Goal: Information Seeking & Learning: Learn about a topic

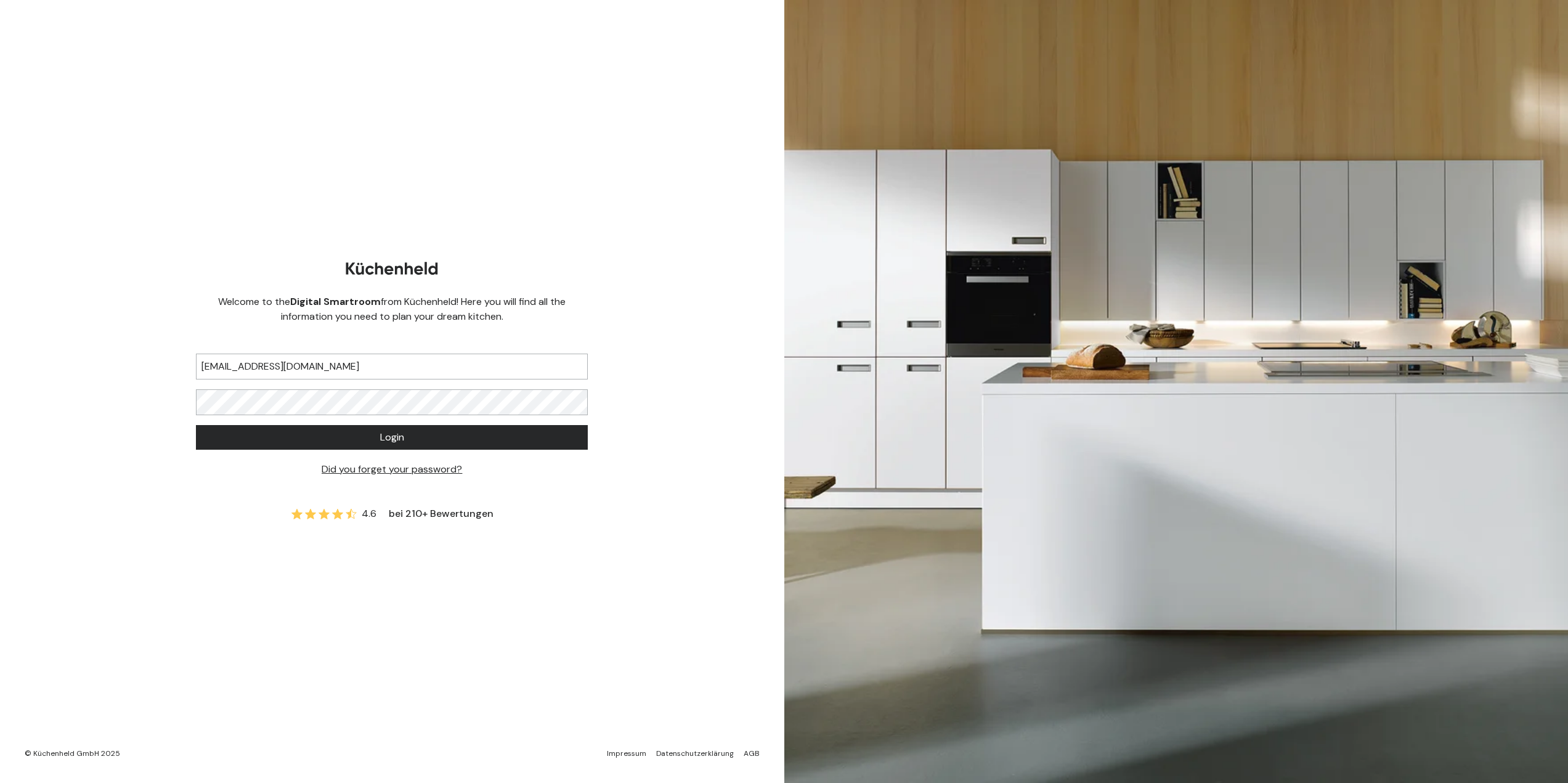
click at [406, 435] on button "Login" at bounding box center [392, 437] width 392 height 25
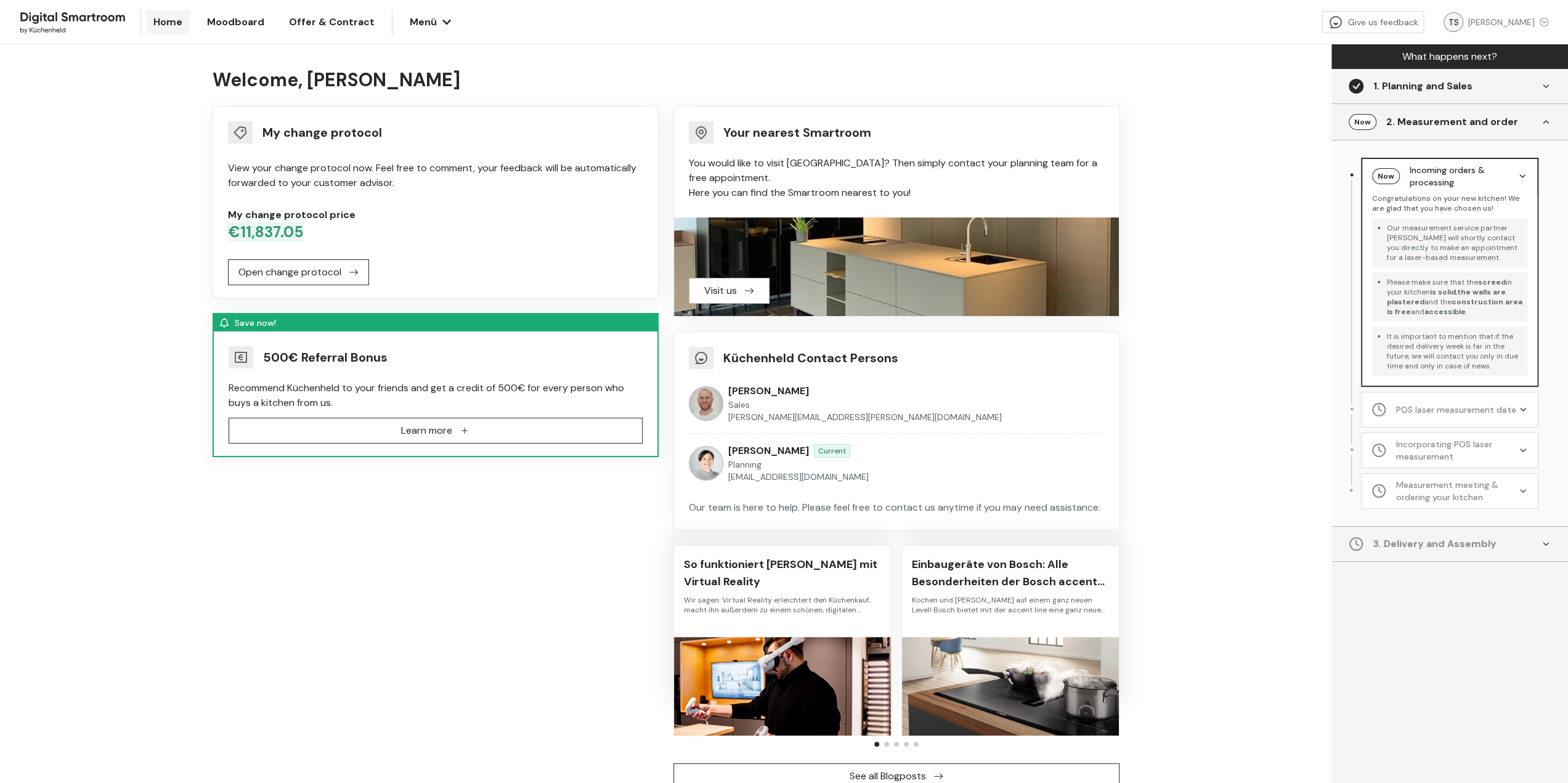
click at [1490, 120] on div "2. Measurement and order" at bounding box center [1453, 122] width 132 height 15
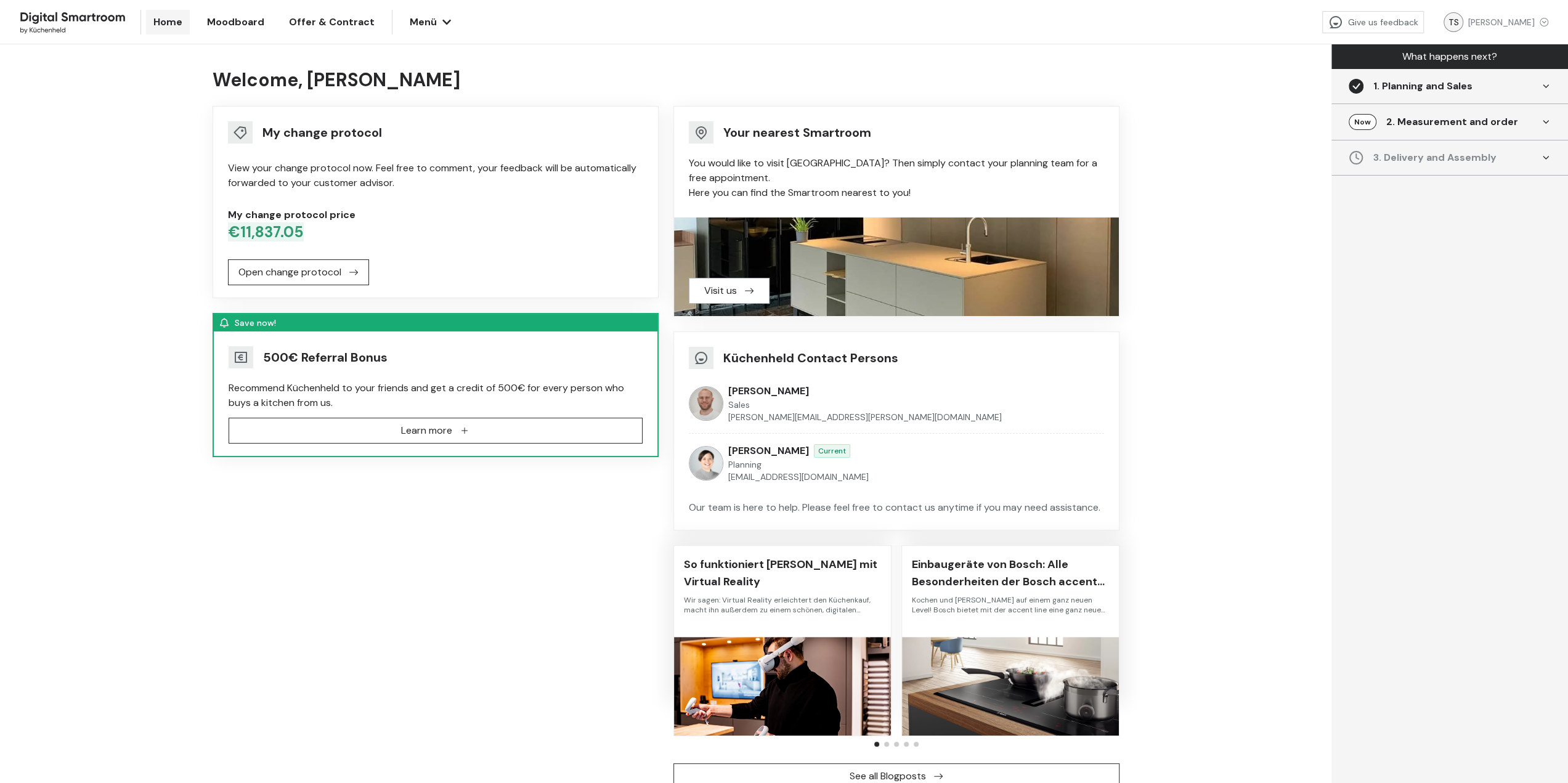
click at [1458, 157] on div "3. Delivery and Assembly" at bounding box center [1435, 157] width 123 height 15
click at [1452, 88] on div "1. Planning and Sales" at bounding box center [1423, 86] width 99 height 15
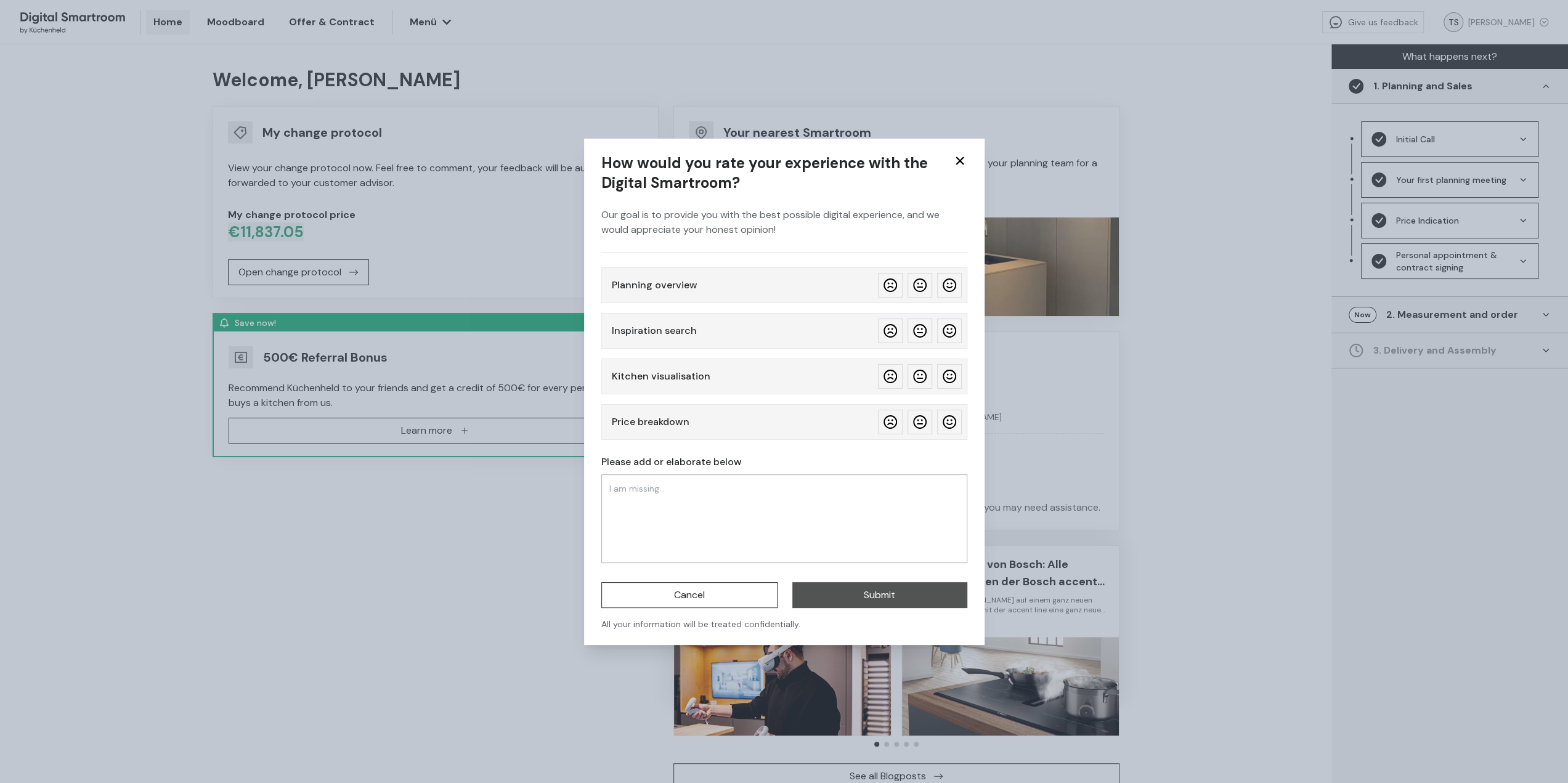
click at [960, 159] on icon at bounding box center [960, 161] width 15 height 15
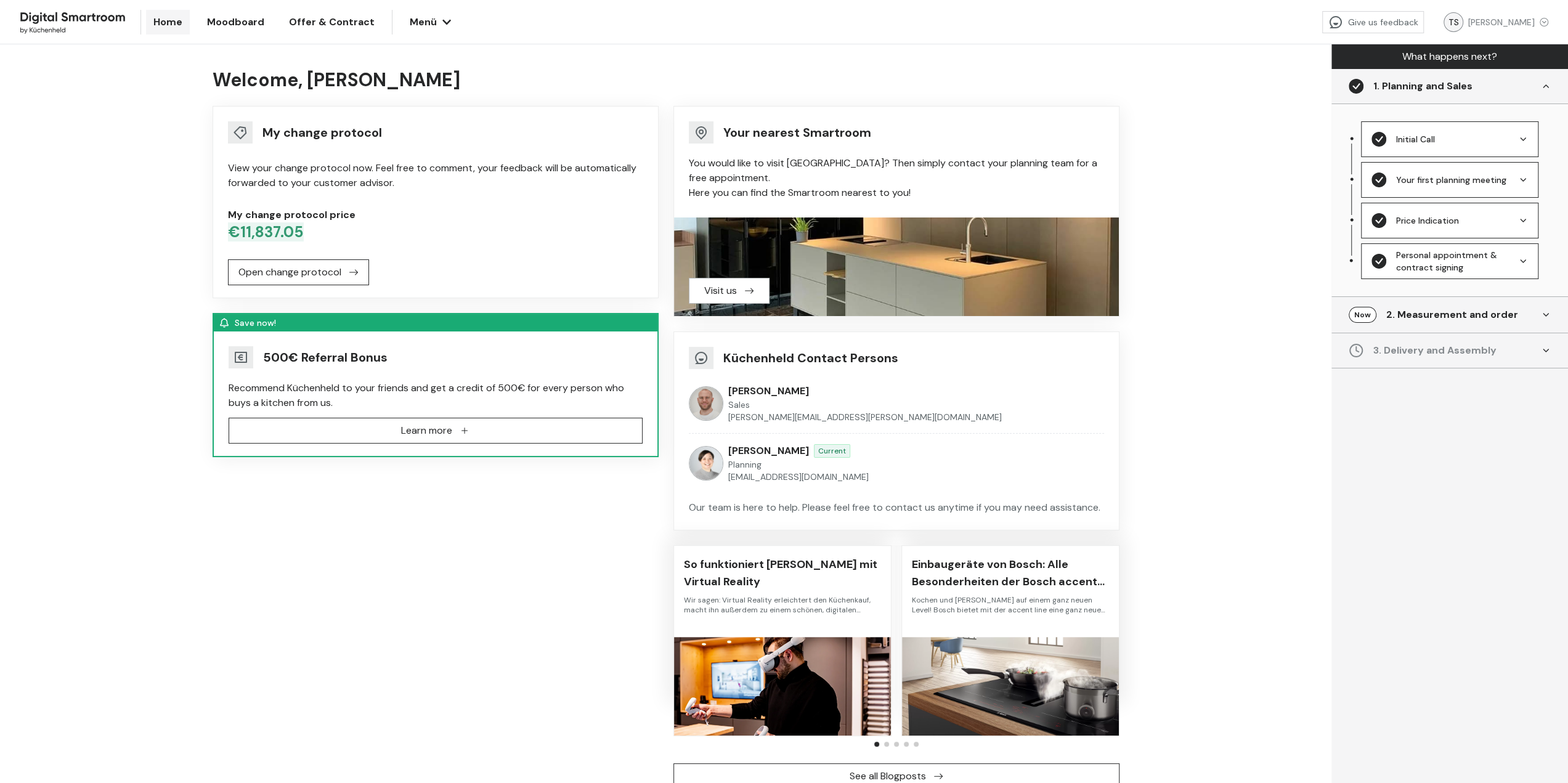
click at [306, 33] on link "Offer & Contract" at bounding box center [332, 22] width 101 height 25
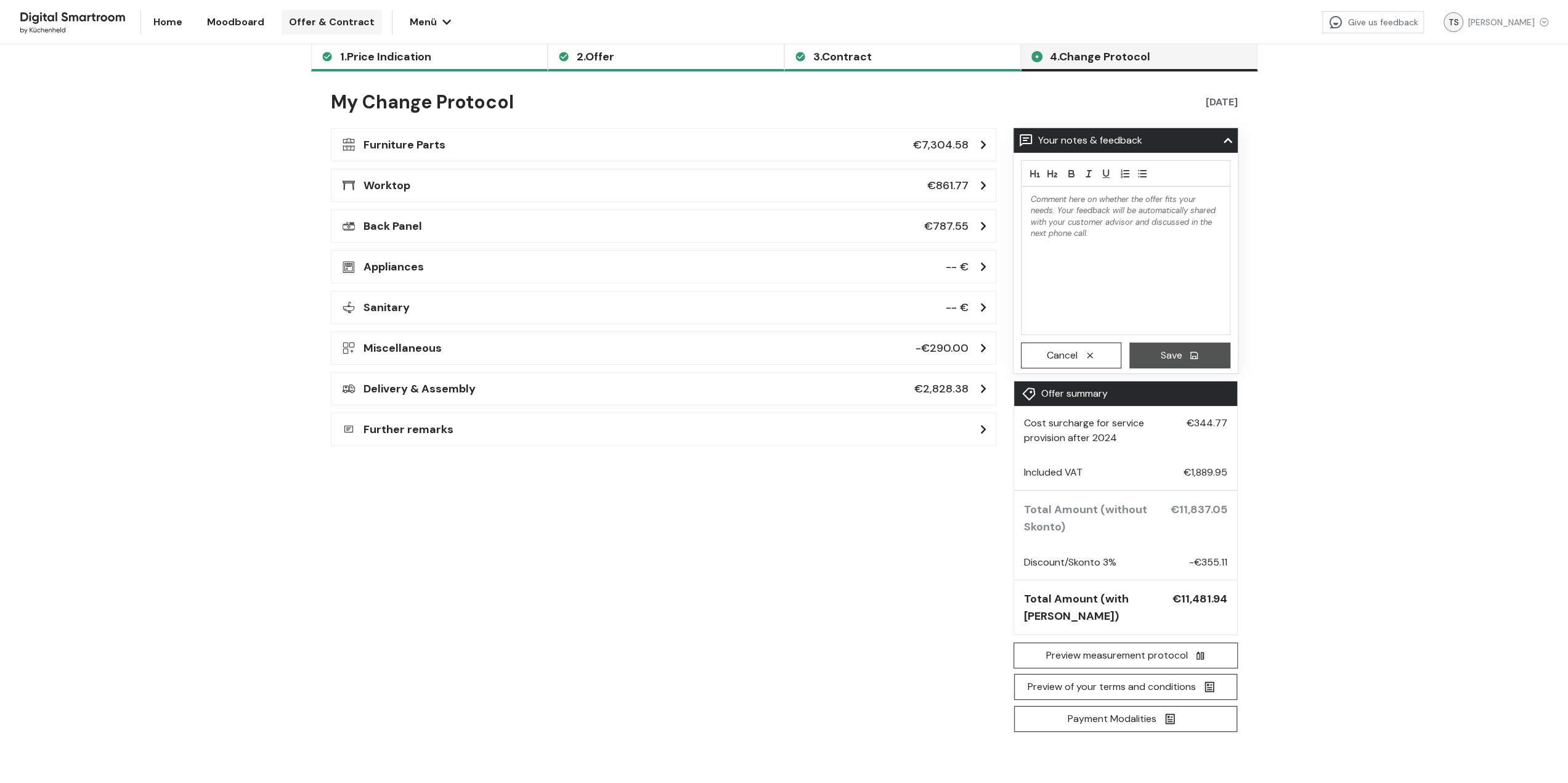
click at [557, 144] on div "Furniture Parts €7,304.58" at bounding box center [664, 144] width 649 height 17
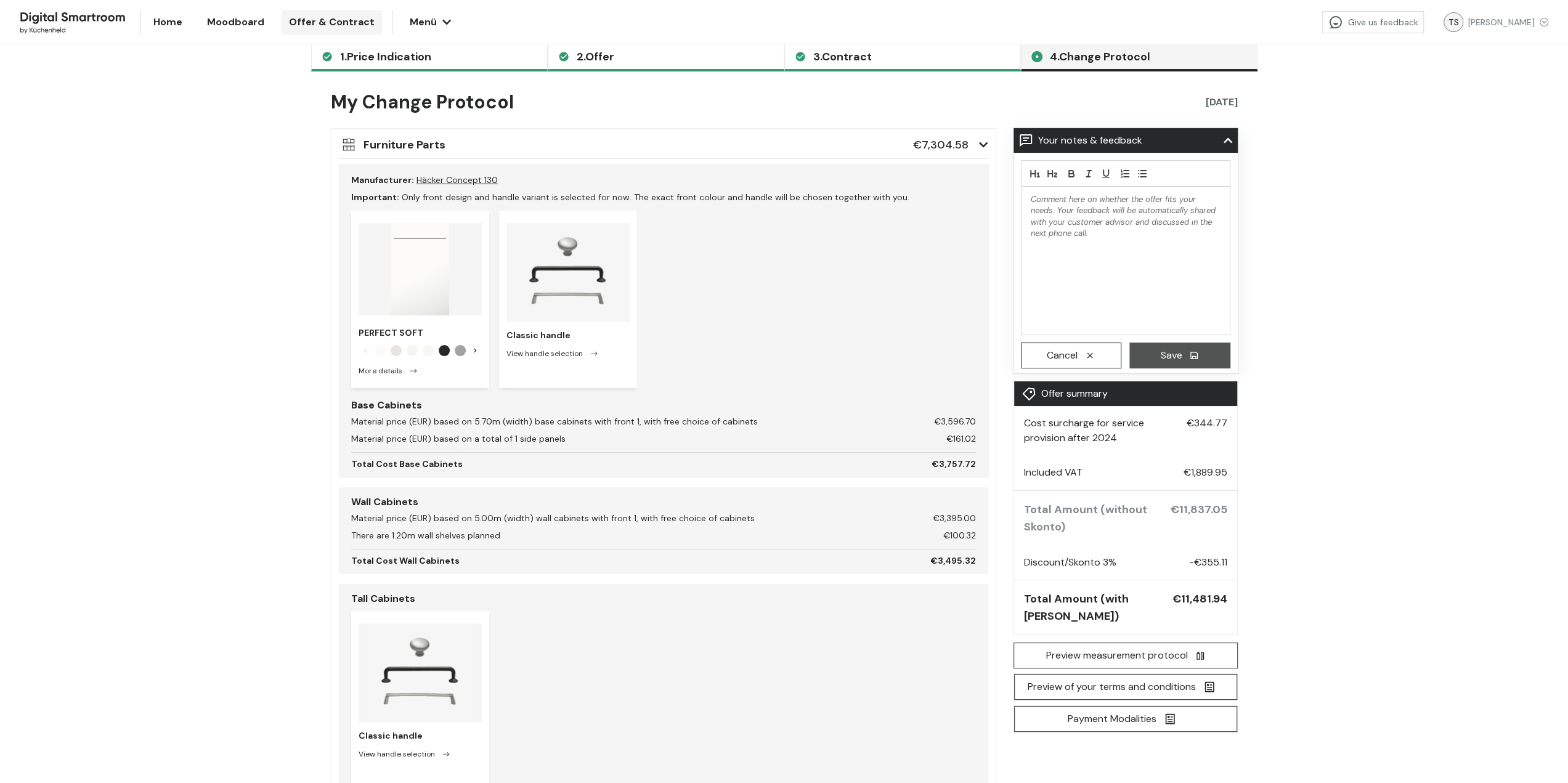
click at [557, 144] on div "Furniture Parts €7,304.58" at bounding box center [664, 144] width 649 height 17
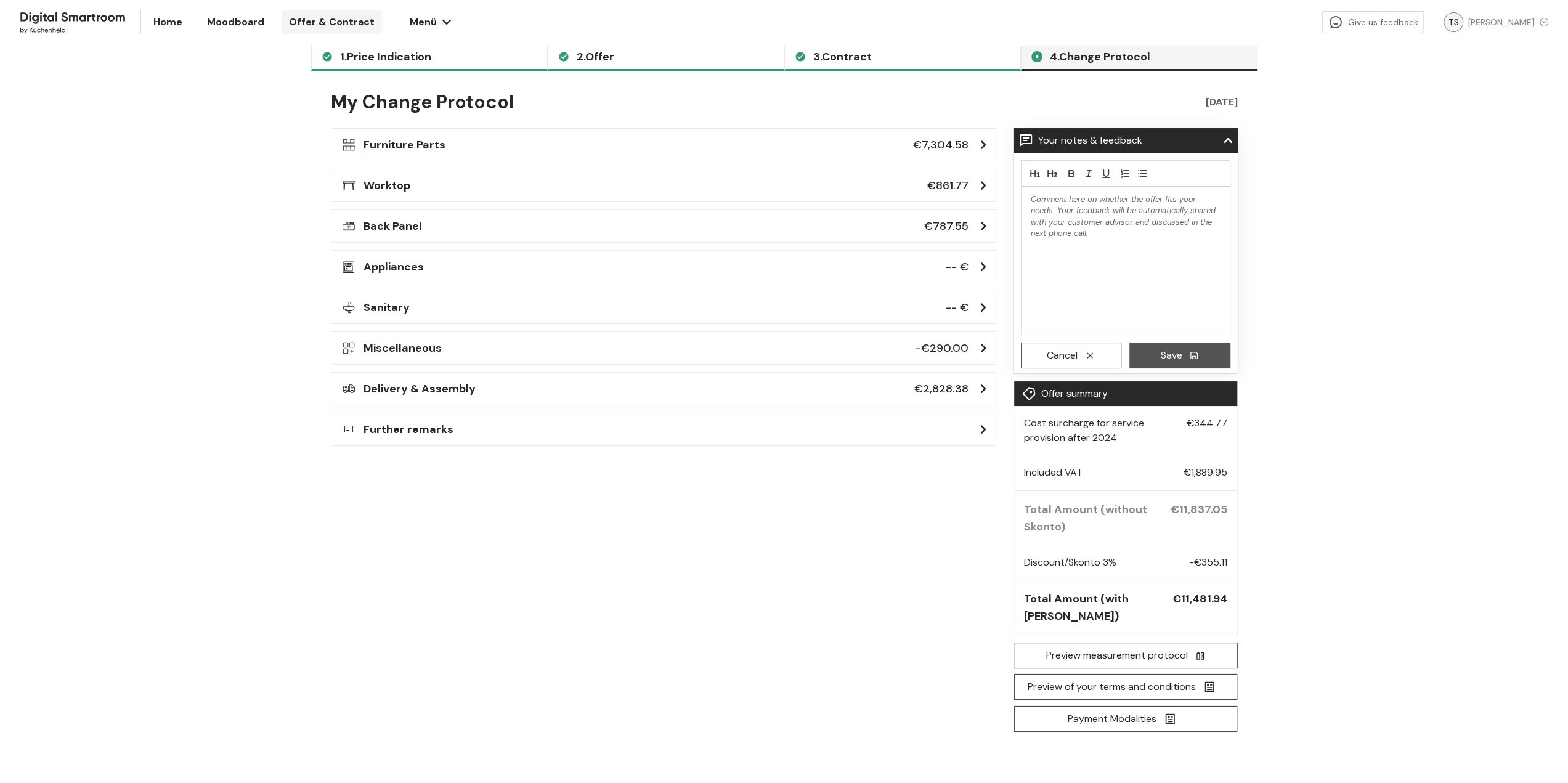
click at [512, 266] on div "Appliances -- €" at bounding box center [664, 267] width 649 height 17
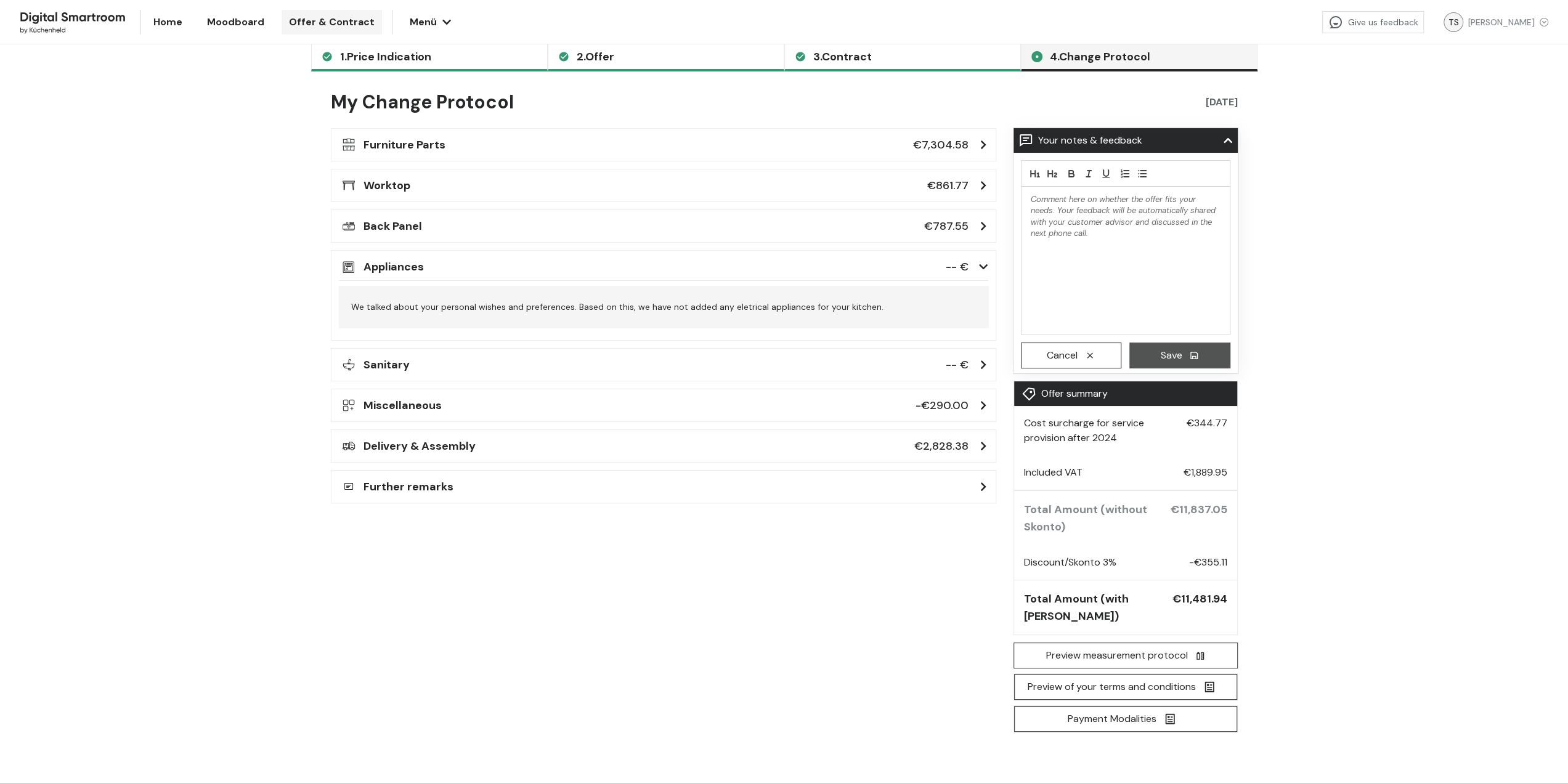
click at [511, 273] on div "Appliances -- €" at bounding box center [664, 267] width 649 height 17
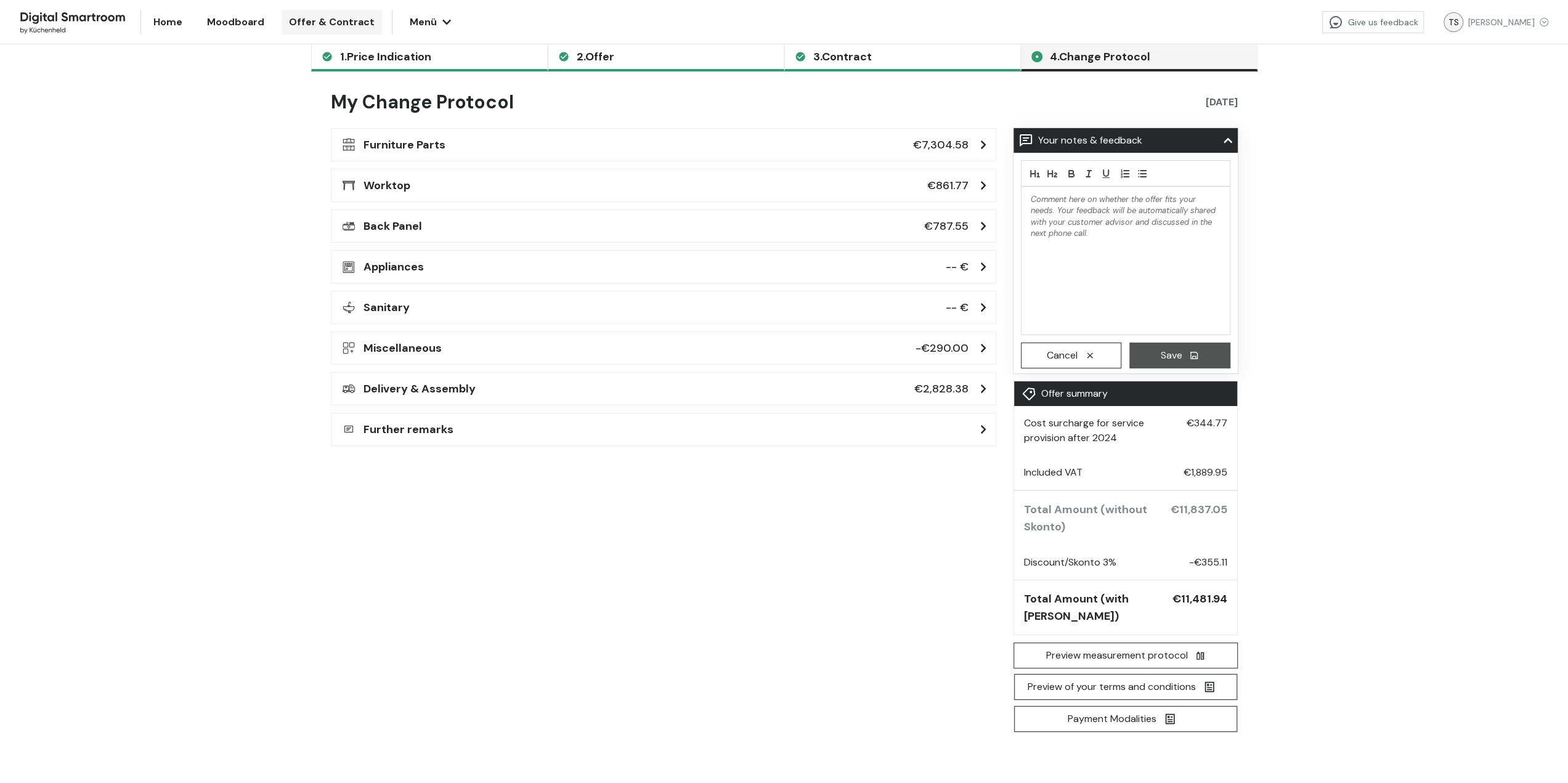
click at [576, 358] on div "Miscellaneous -€290.00 Accessories Frontauszug: [PERSON_NAME] €210.00 Sondernac…" at bounding box center [664, 348] width 666 height 33
click at [576, 350] on div "Miscellaneous -€290.00" at bounding box center [664, 348] width 649 height 17
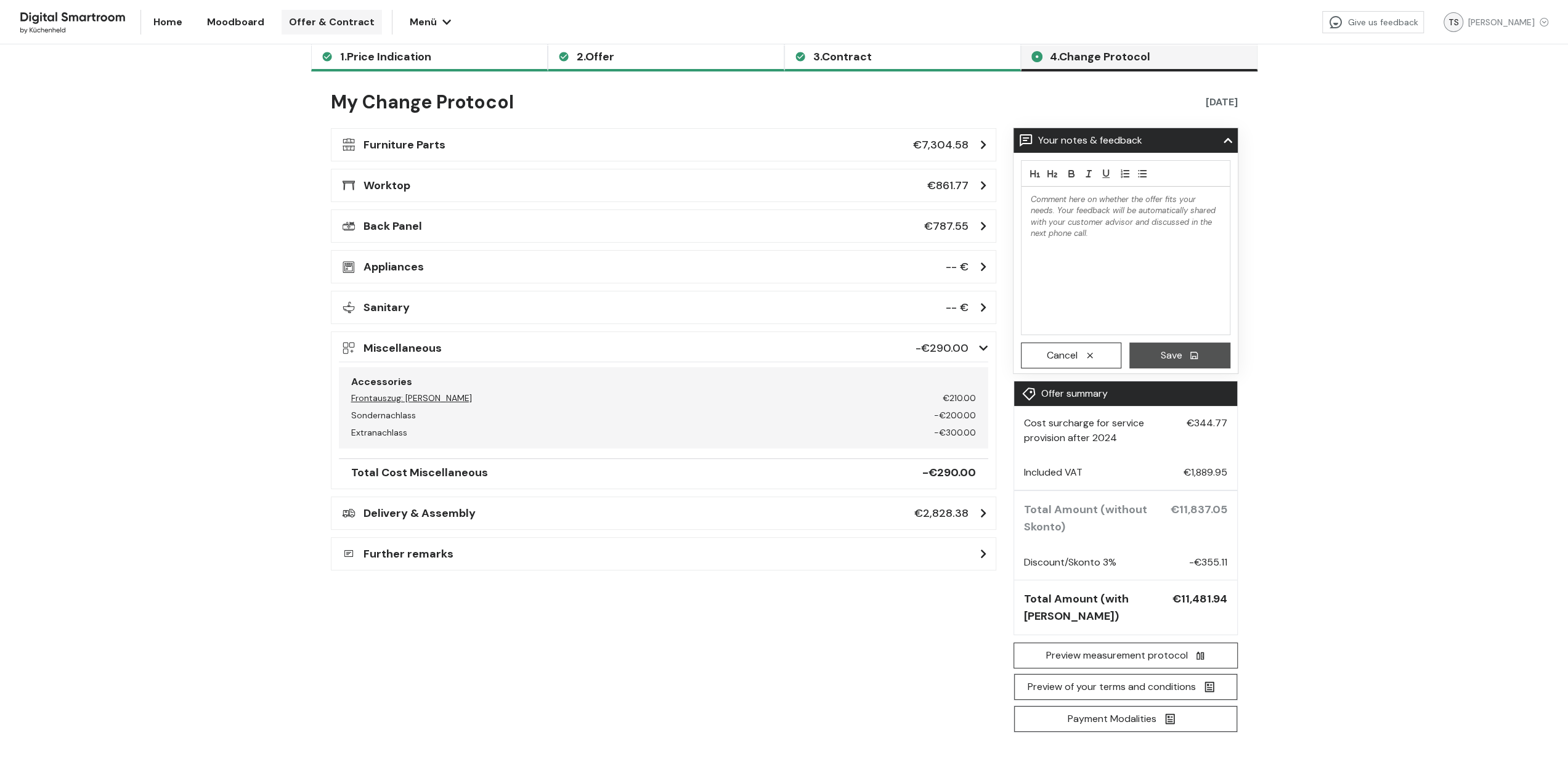
click at [533, 353] on div "Miscellaneous -€290.00" at bounding box center [664, 348] width 649 height 17
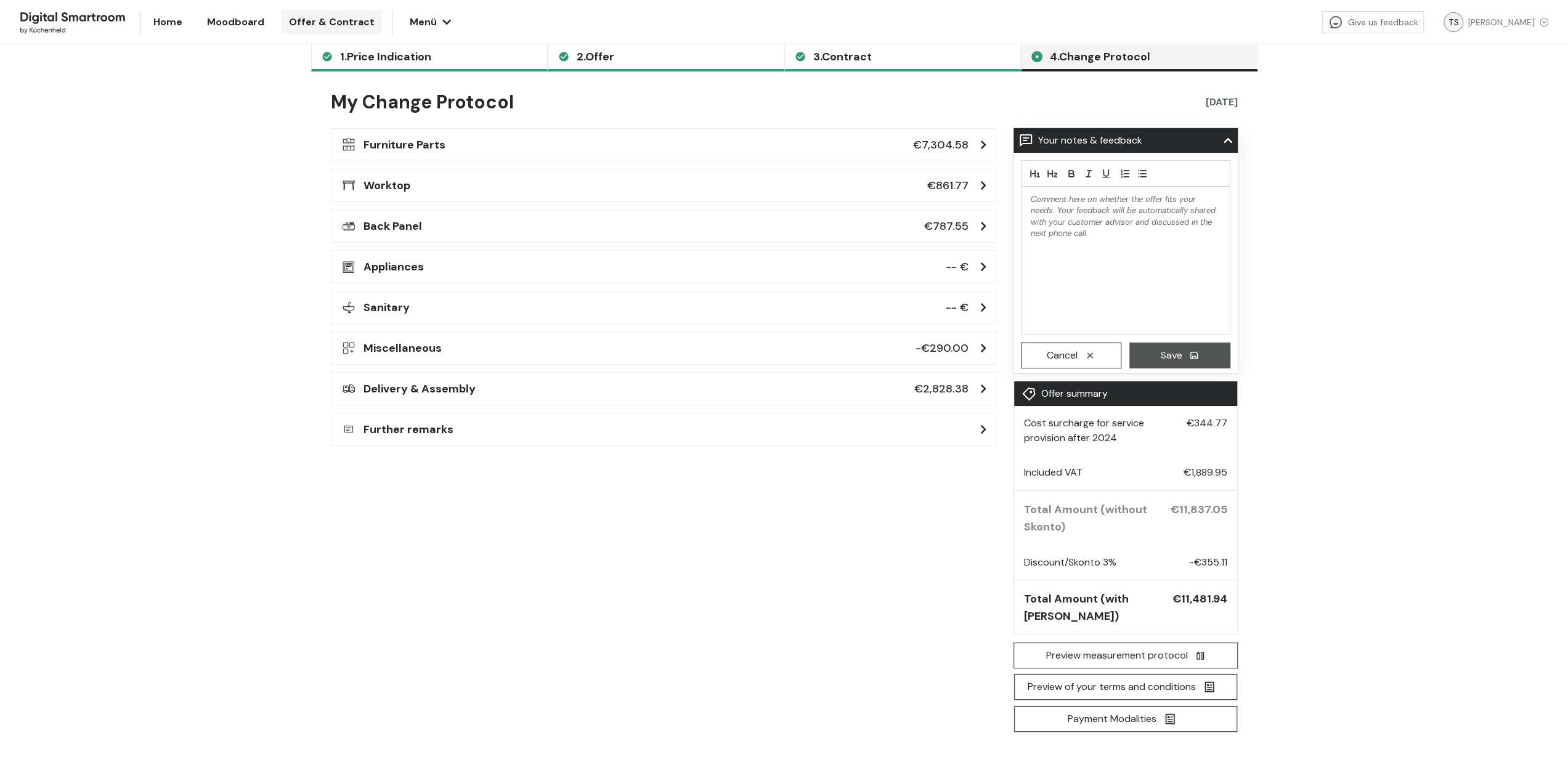
click at [500, 386] on div "Delivery & Assembly €2,828.38" at bounding box center [664, 389] width 649 height 17
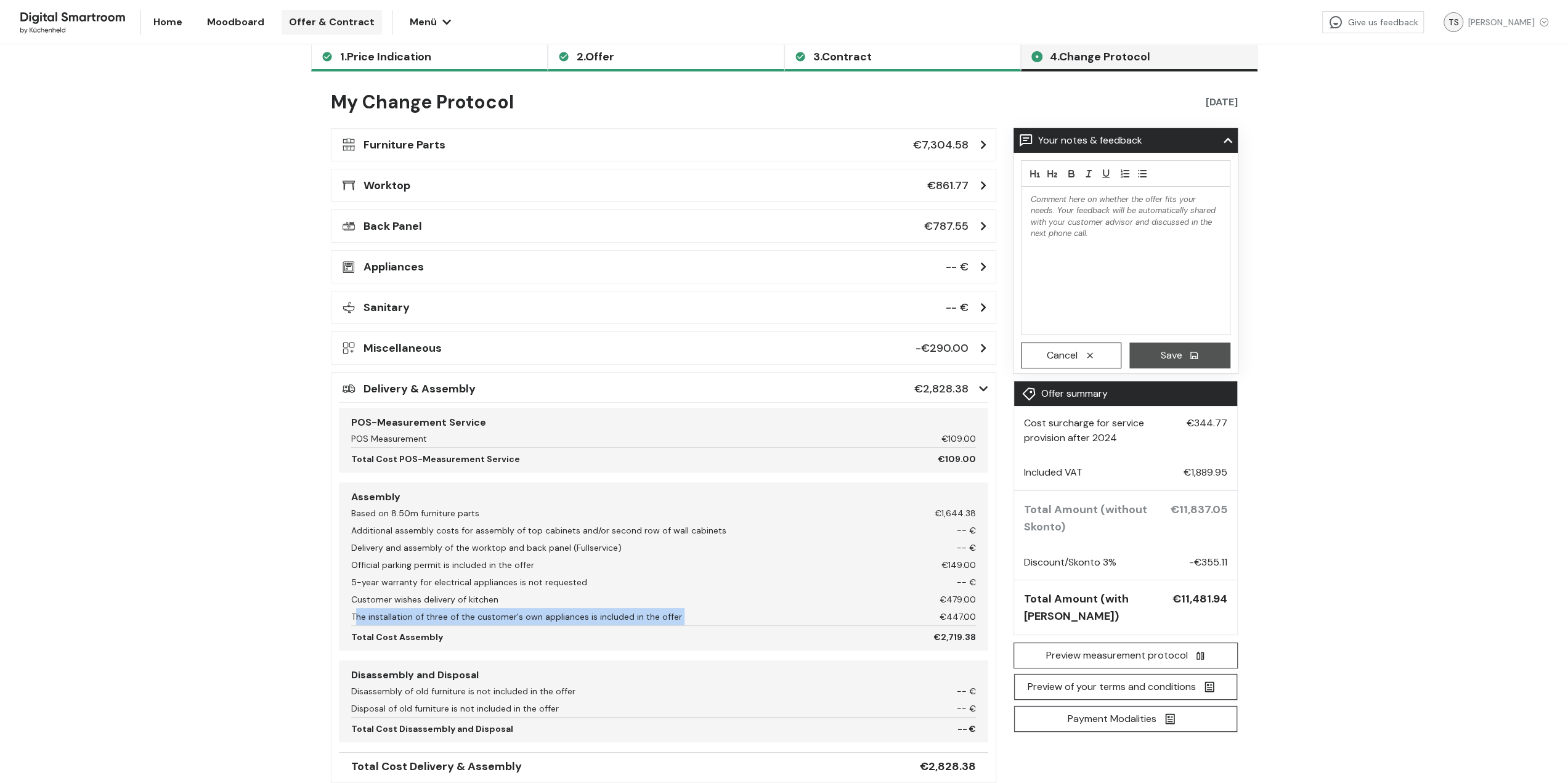
drag, startPoint x: 356, startPoint y: 614, endPoint x: 674, endPoint y: 615, distance: 318.0
click at [674, 615] on div "The installation of three of the customer's own appliances is included in the o…" at bounding box center [664, 617] width 625 height 17
click at [959, 612] on div "€447.00" at bounding box center [829, 617] width 294 height 17
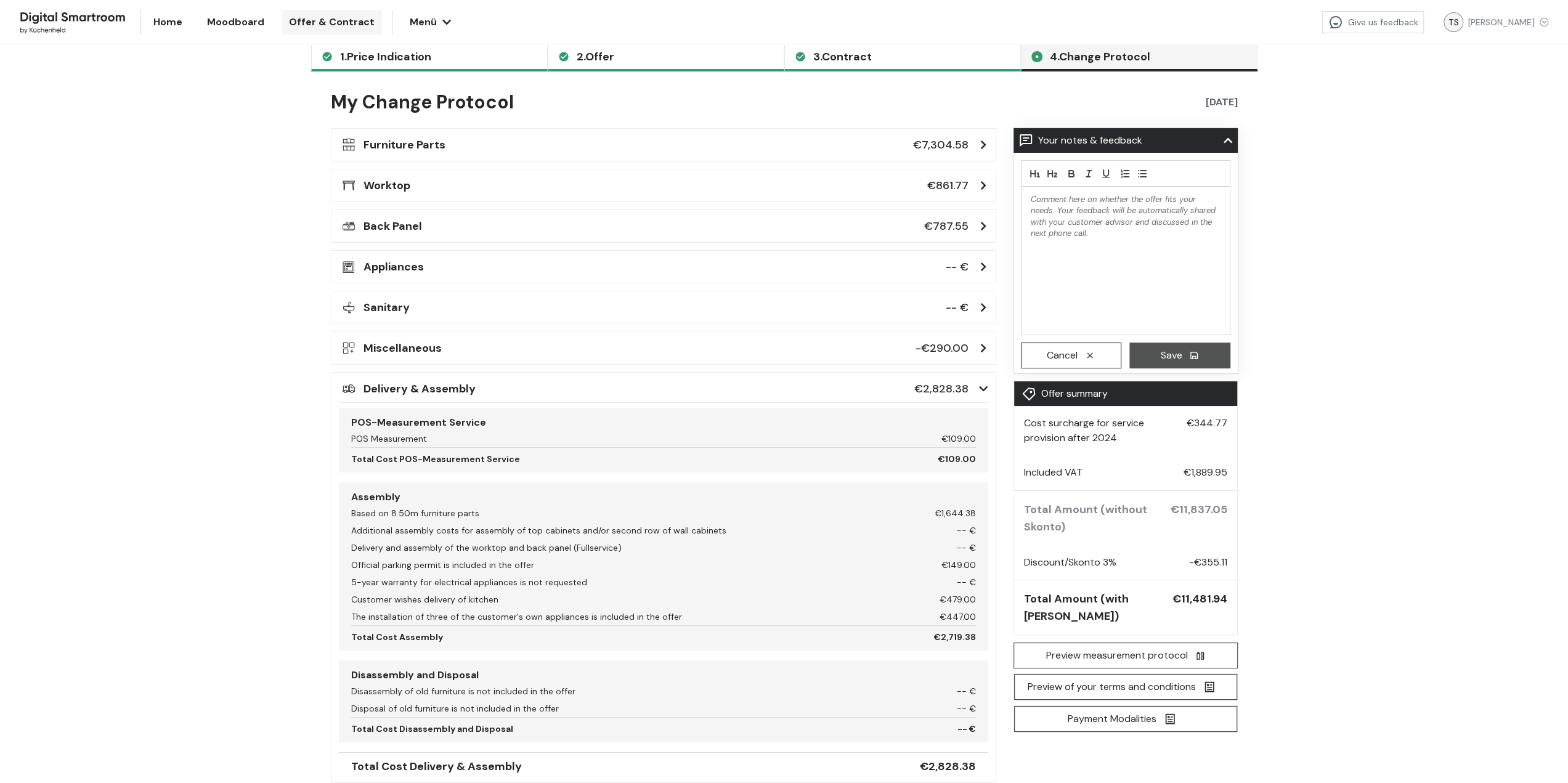
click at [593, 612] on div "The installation of three of the customer's own appliances is included in the o…" at bounding box center [516, 617] width 331 height 17
click at [567, 616] on div "The installation of three of the customer's own appliances is included in the o…" at bounding box center [516, 617] width 331 height 17
click at [511, 633] on div "€2,719.38" at bounding box center [710, 635] width 533 height 21
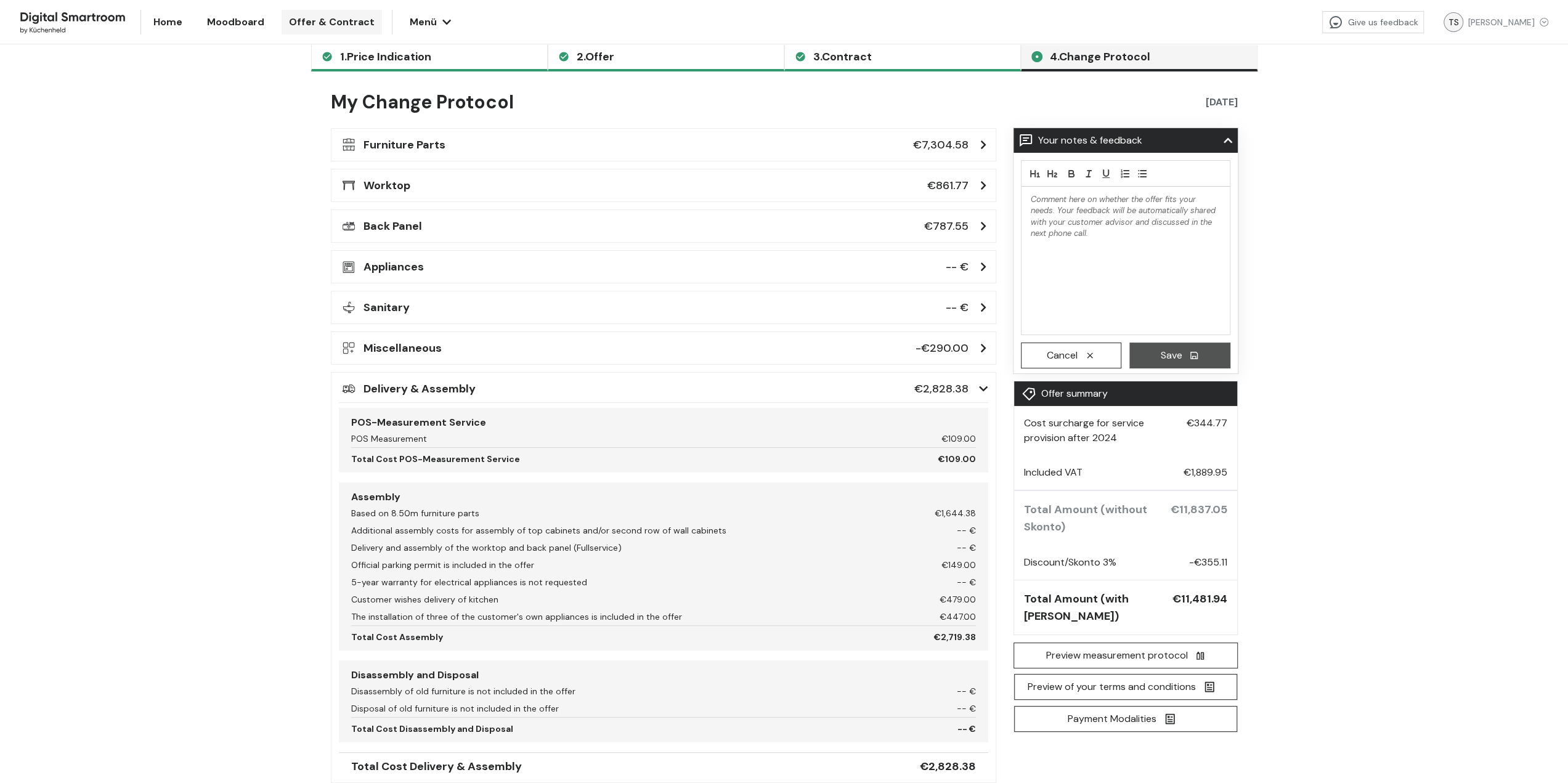
click at [521, 614] on div "The installation of three of the customer's own appliances is included in the o…" at bounding box center [516, 617] width 331 height 17
